Goal: Information Seeking & Learning: Learn about a topic

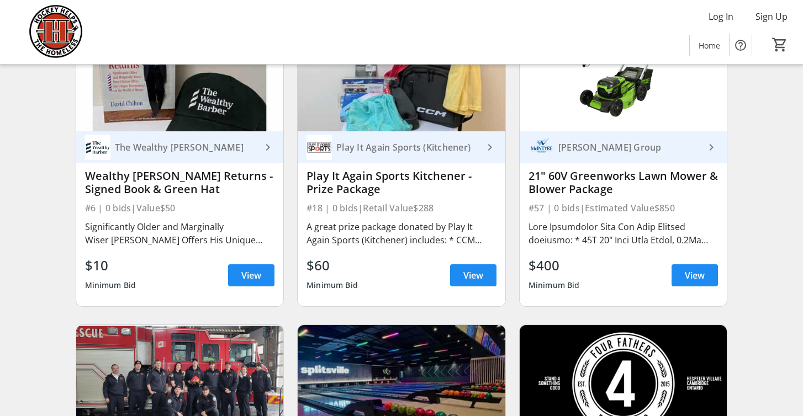
scroll to position [1384, 0]
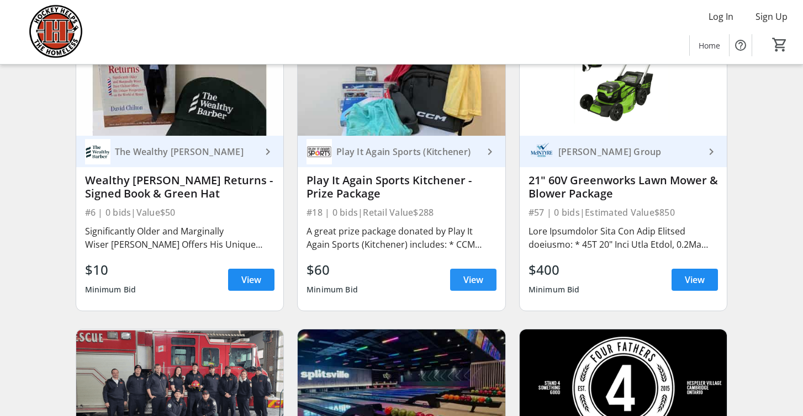
click at [465, 280] on span "View" at bounding box center [473, 279] width 20 height 13
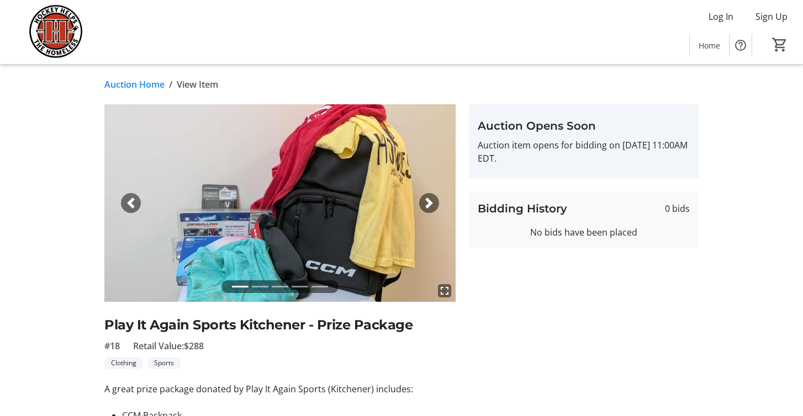
click at [424, 201] on span "button" at bounding box center [428, 203] width 11 height 11
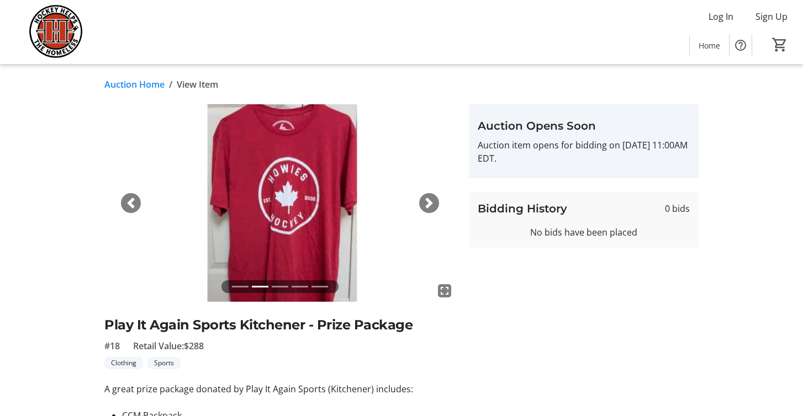
click at [431, 204] on span "button" at bounding box center [428, 203] width 11 height 11
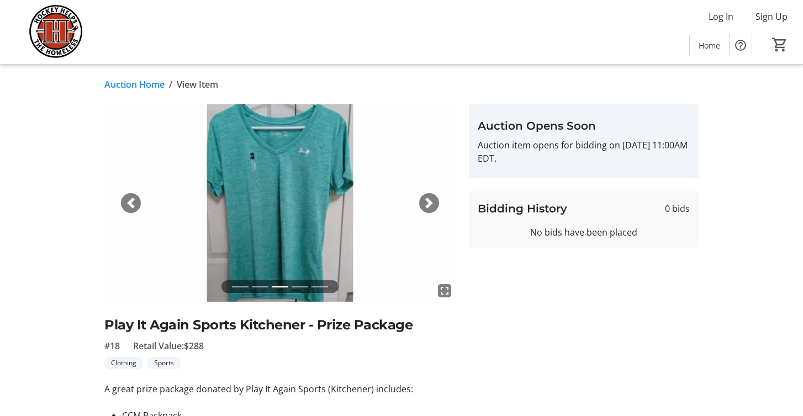
click at [431, 203] on span "button" at bounding box center [428, 203] width 11 height 11
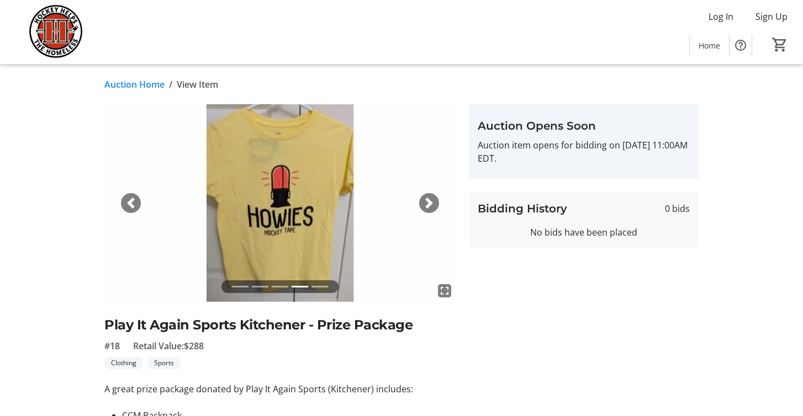
click at [431, 203] on span "button" at bounding box center [428, 203] width 11 height 11
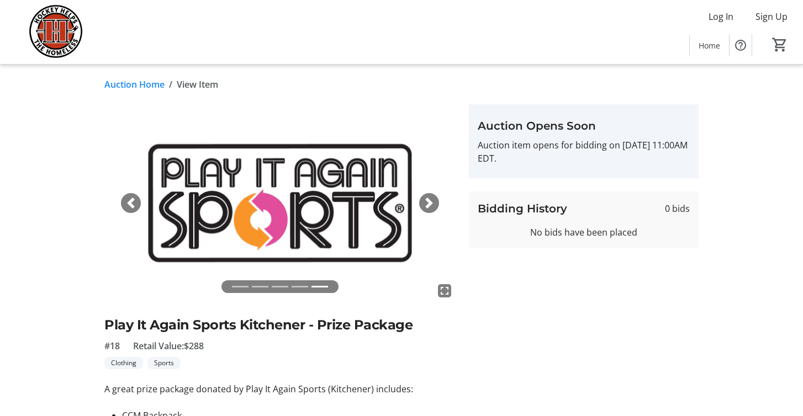
click at [431, 203] on span "button" at bounding box center [428, 203] width 11 height 11
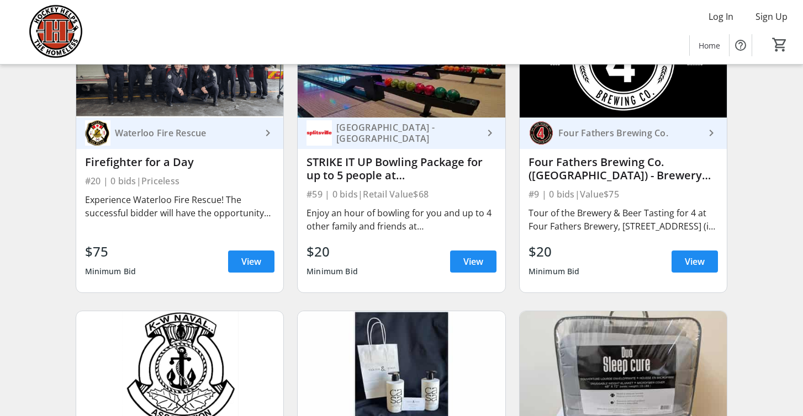
scroll to position [1715, 0]
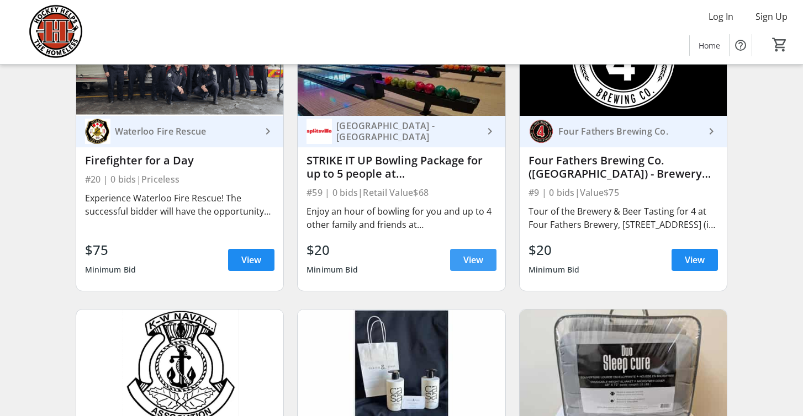
click at [474, 272] on span at bounding box center [473, 260] width 46 height 26
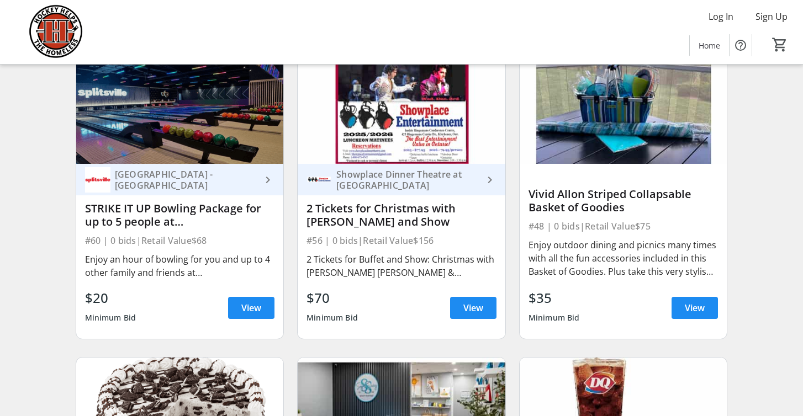
scroll to position [5656, 0]
